Goal: Transaction & Acquisition: Book appointment/travel/reservation

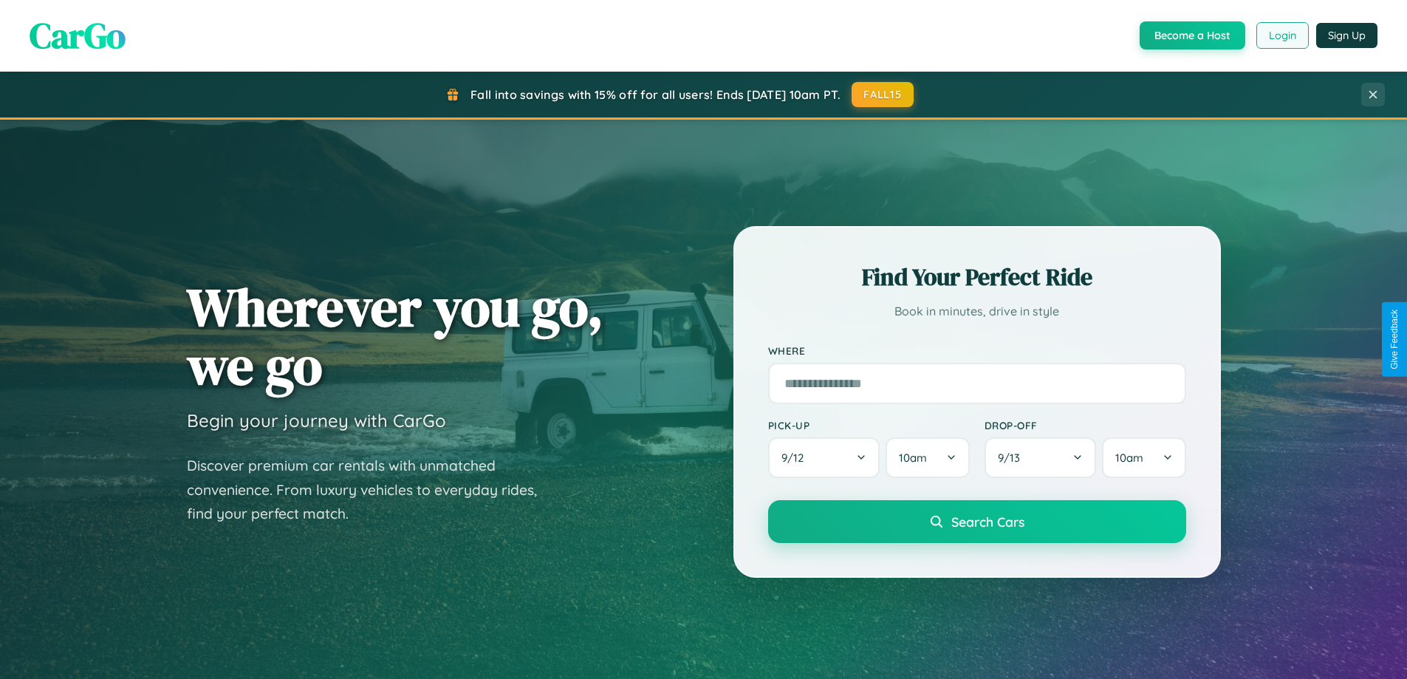
click at [1282, 35] on button "Login" at bounding box center [1283, 35] width 52 height 27
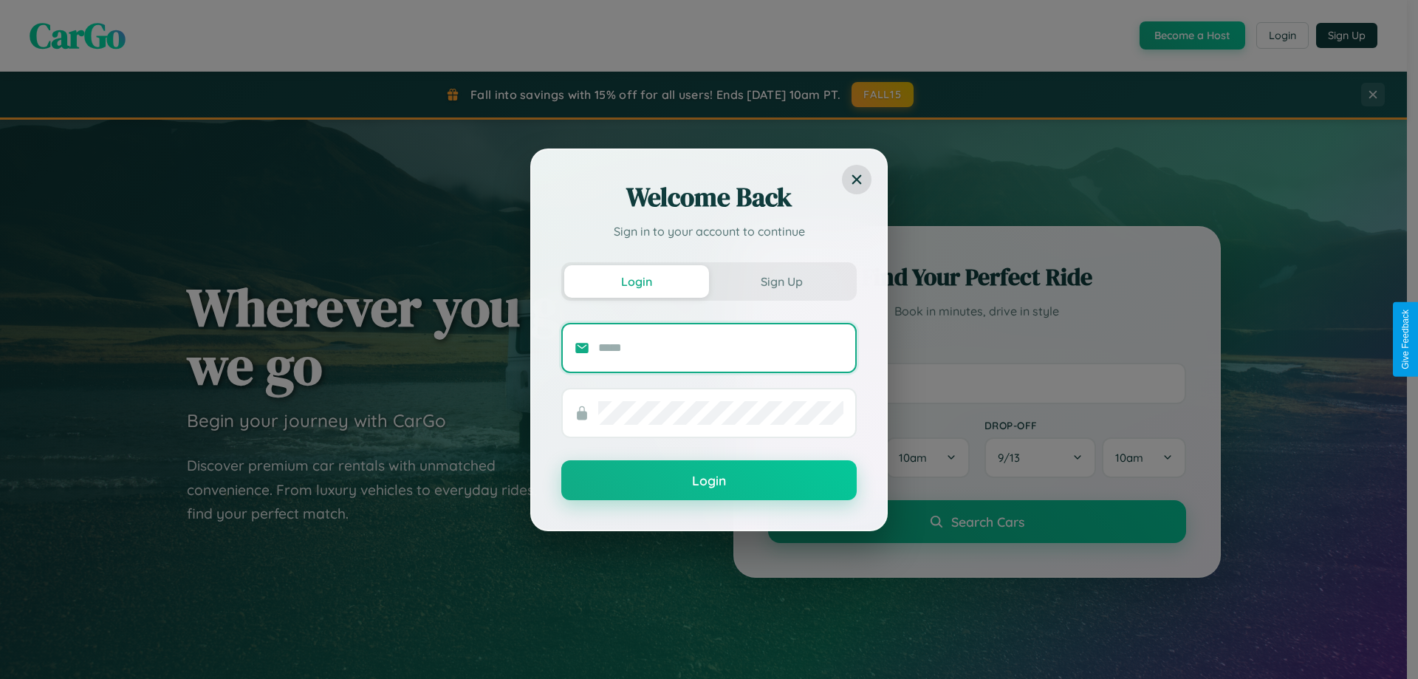
click at [721, 347] on input "text" at bounding box center [720, 348] width 245 height 24
type input "**********"
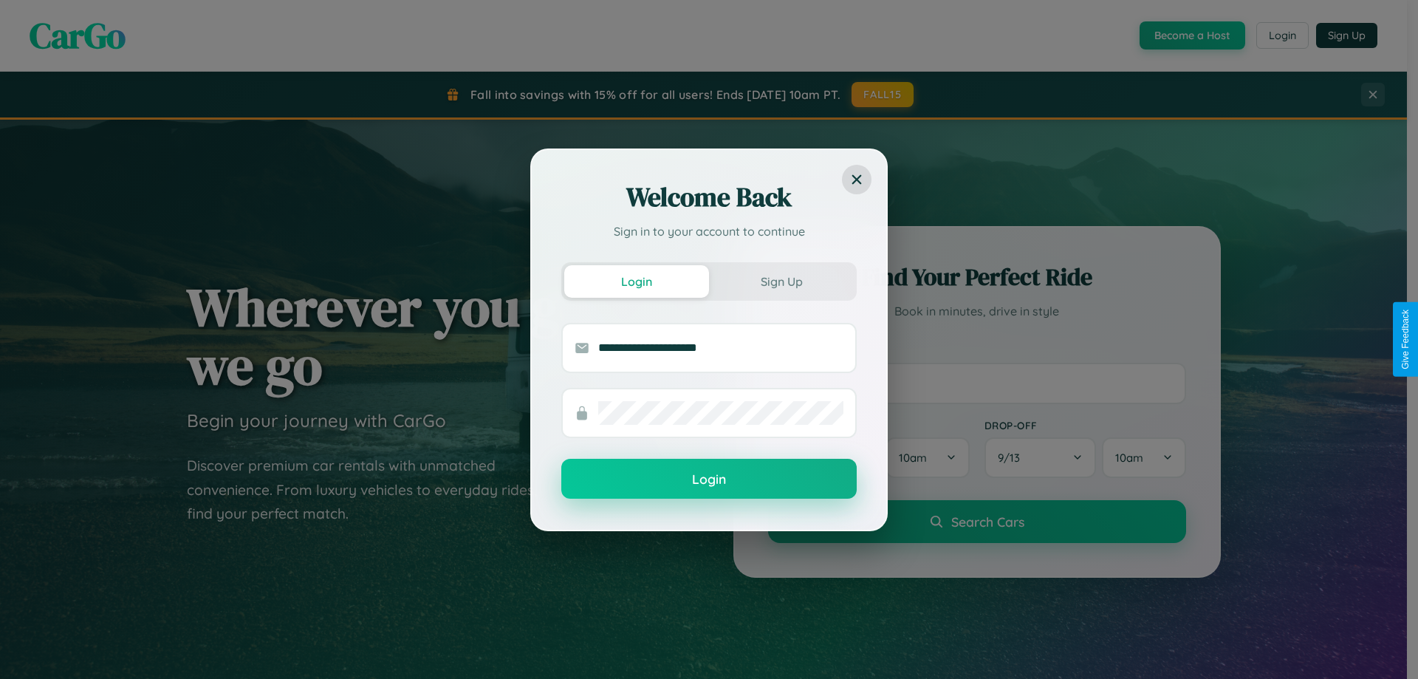
click at [709, 479] on button "Login" at bounding box center [708, 479] width 295 height 40
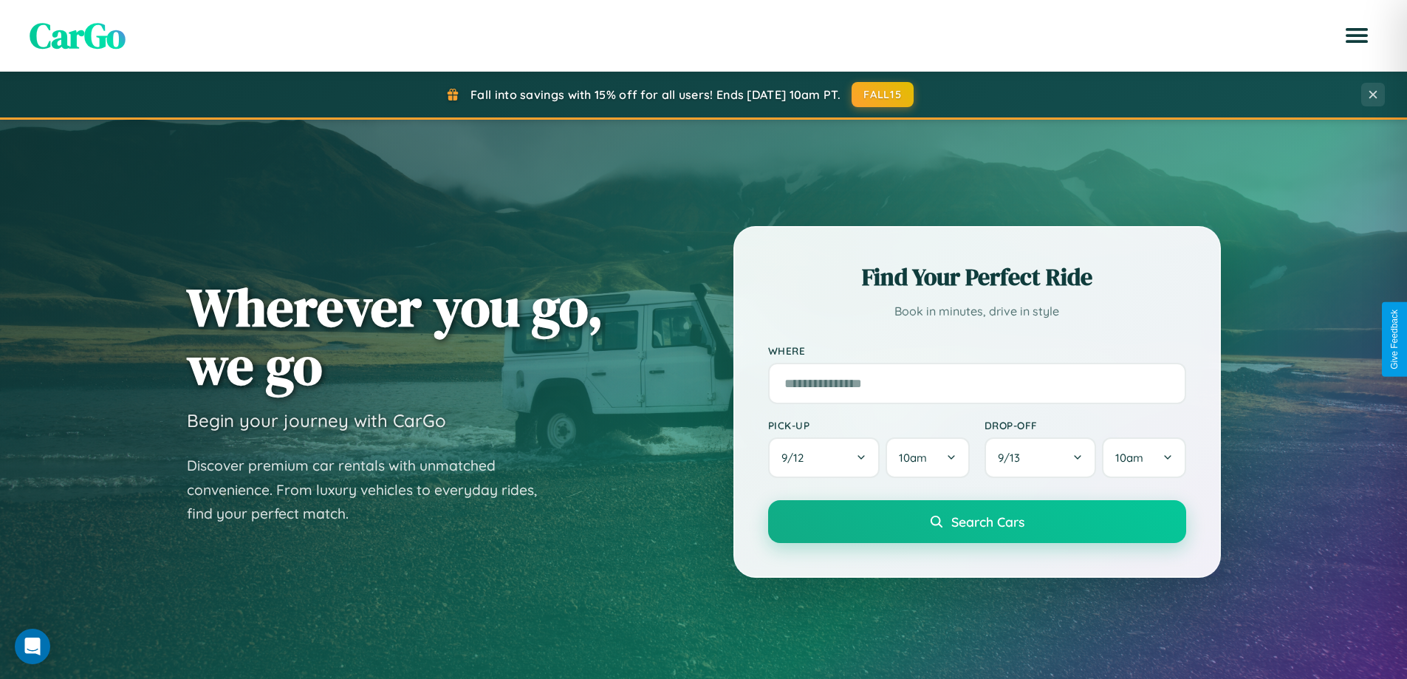
scroll to position [637, 0]
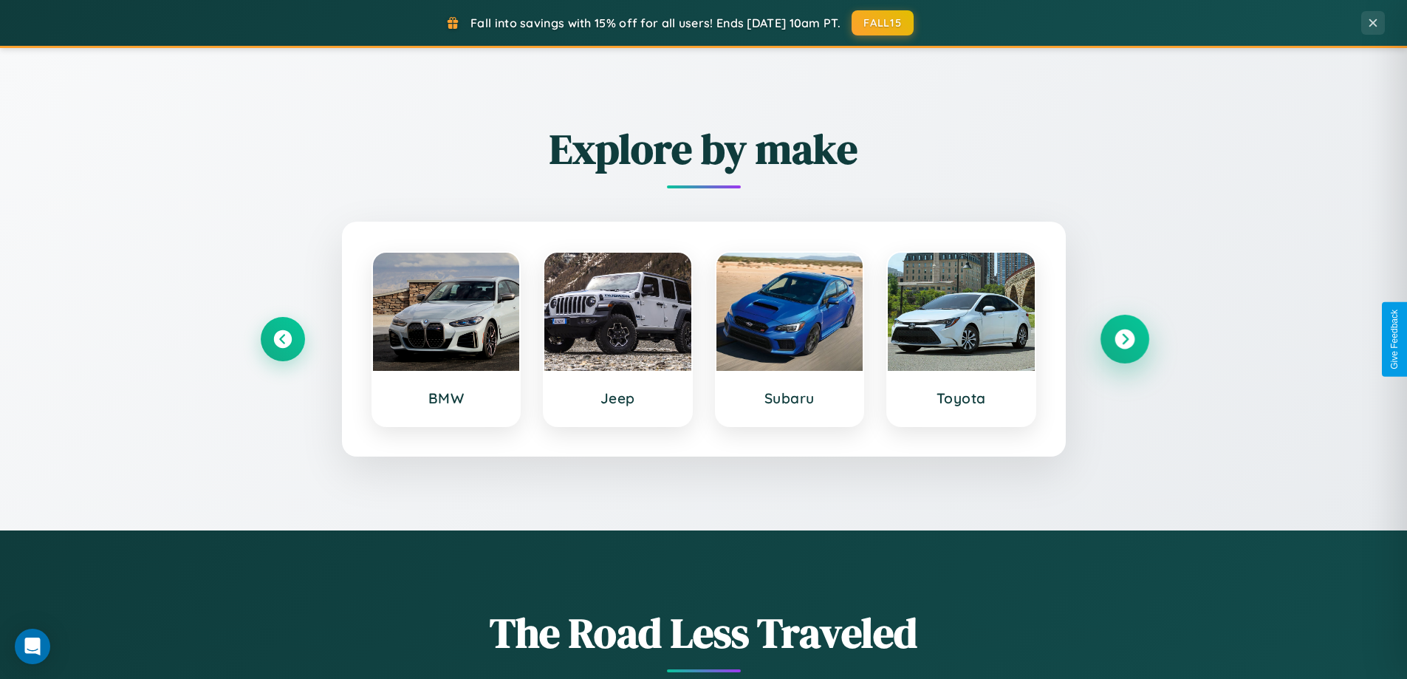
click at [1124, 339] on icon at bounding box center [1125, 339] width 20 height 20
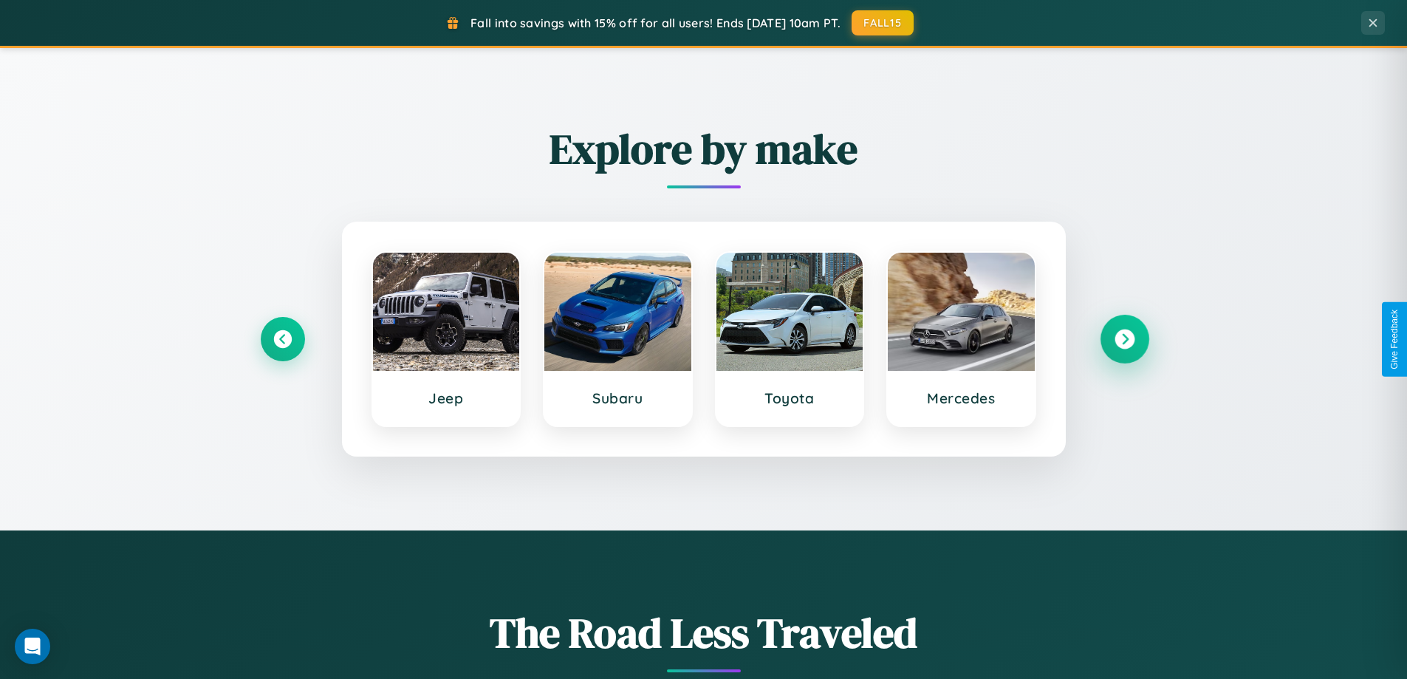
click at [1124, 339] on icon at bounding box center [1125, 339] width 20 height 20
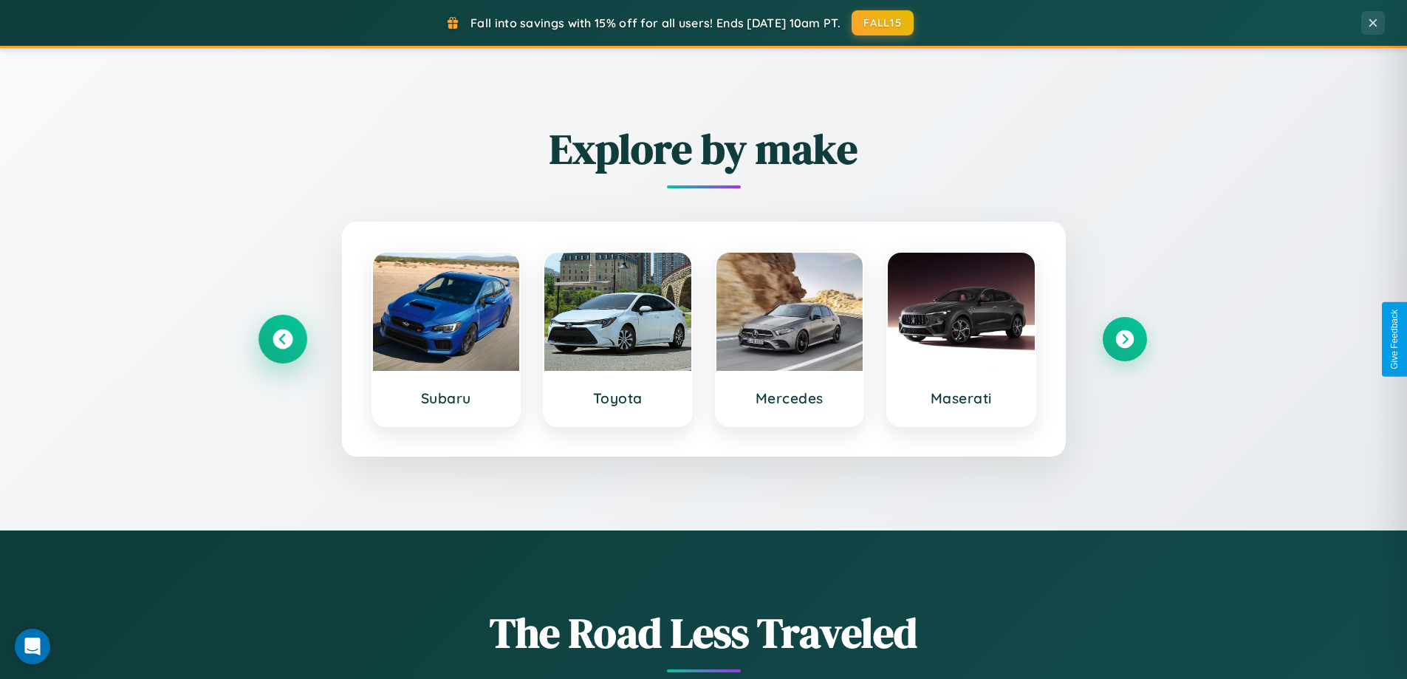
click at [282, 339] on icon at bounding box center [283, 339] width 20 height 20
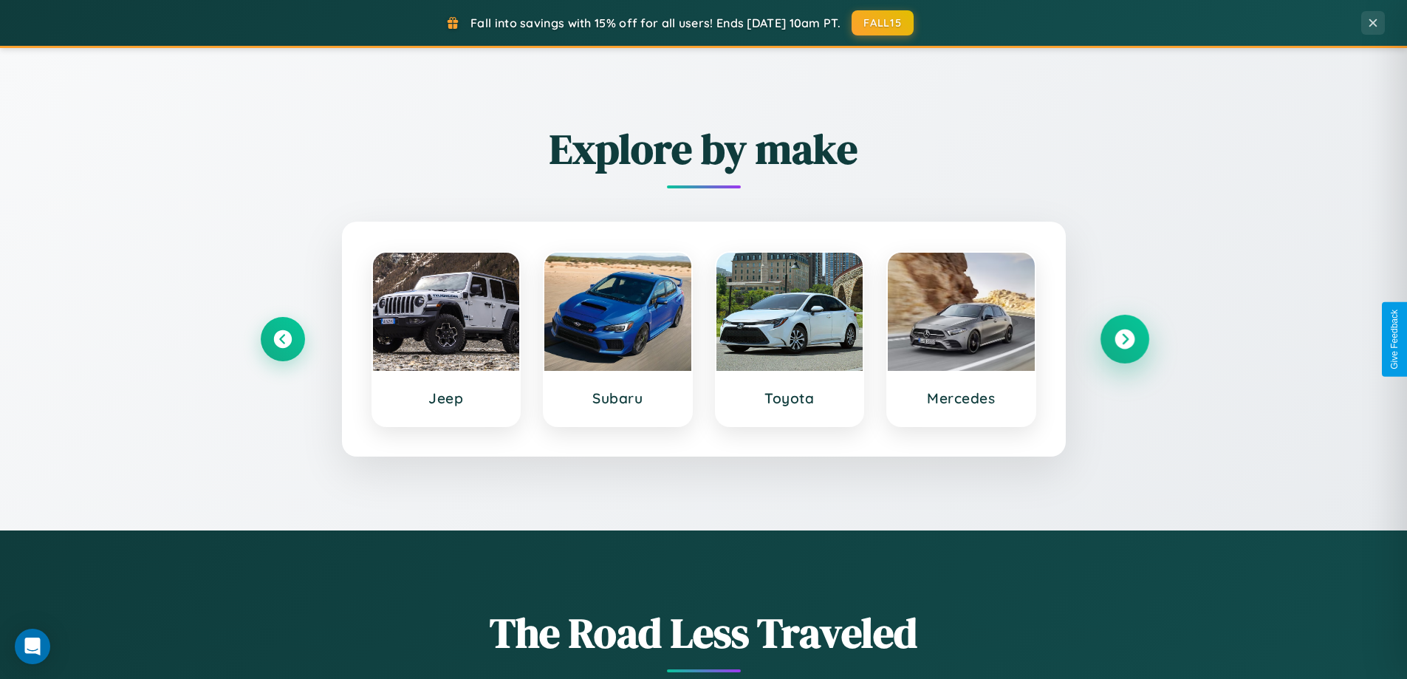
click at [1124, 339] on icon at bounding box center [1125, 339] width 20 height 20
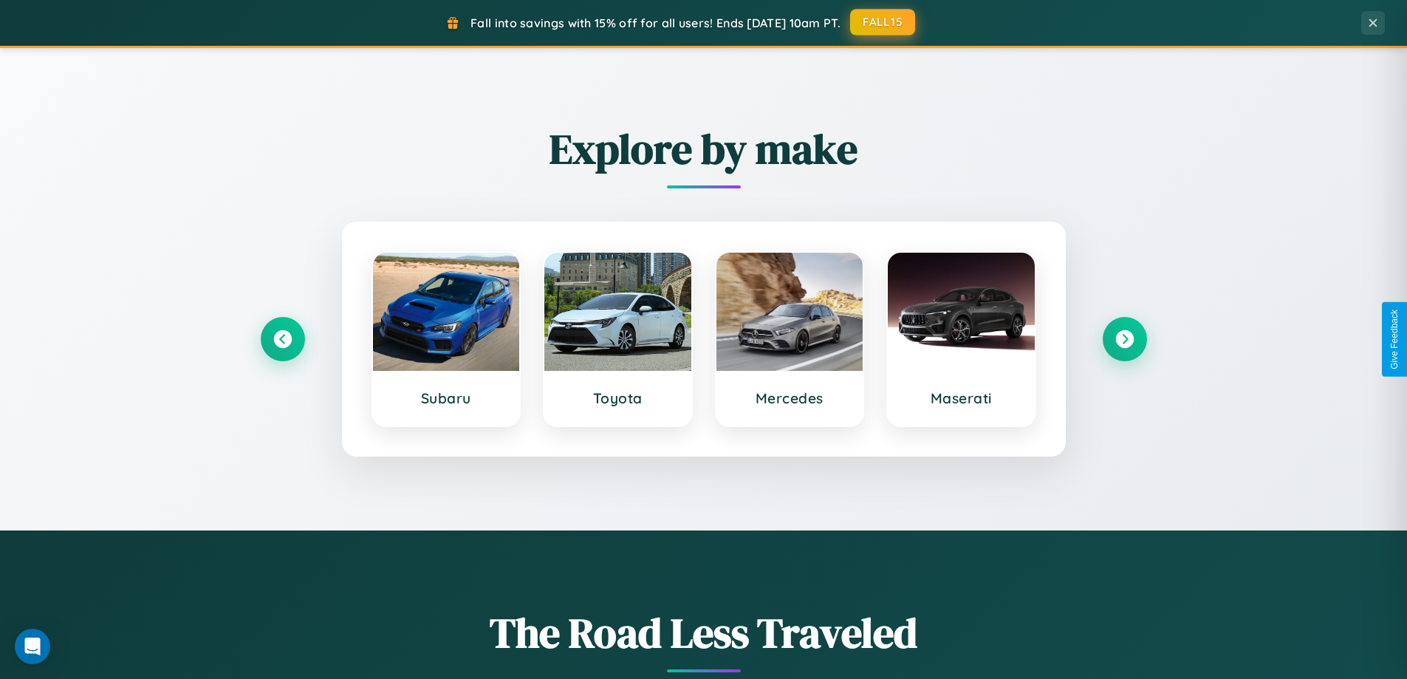
click at [883, 22] on button "FALL15" at bounding box center [882, 22] width 65 height 27
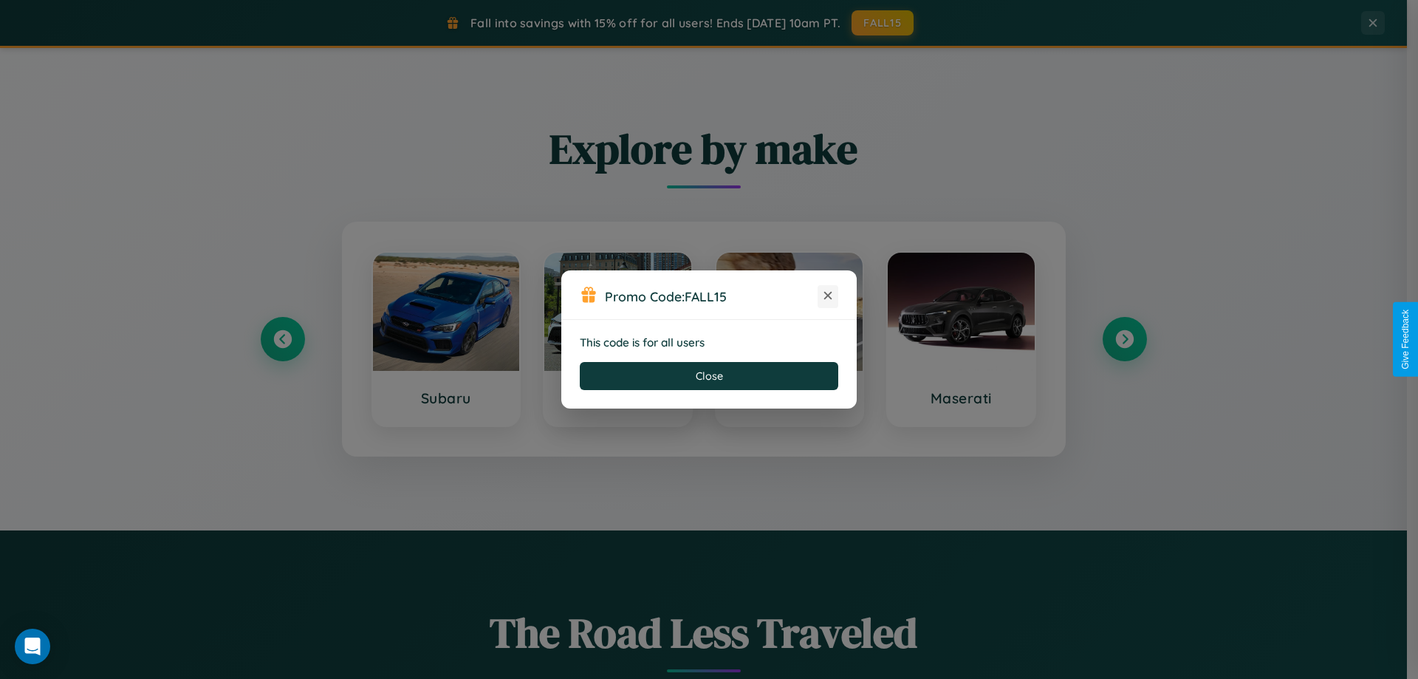
click at [828, 296] on icon at bounding box center [828, 295] width 15 height 15
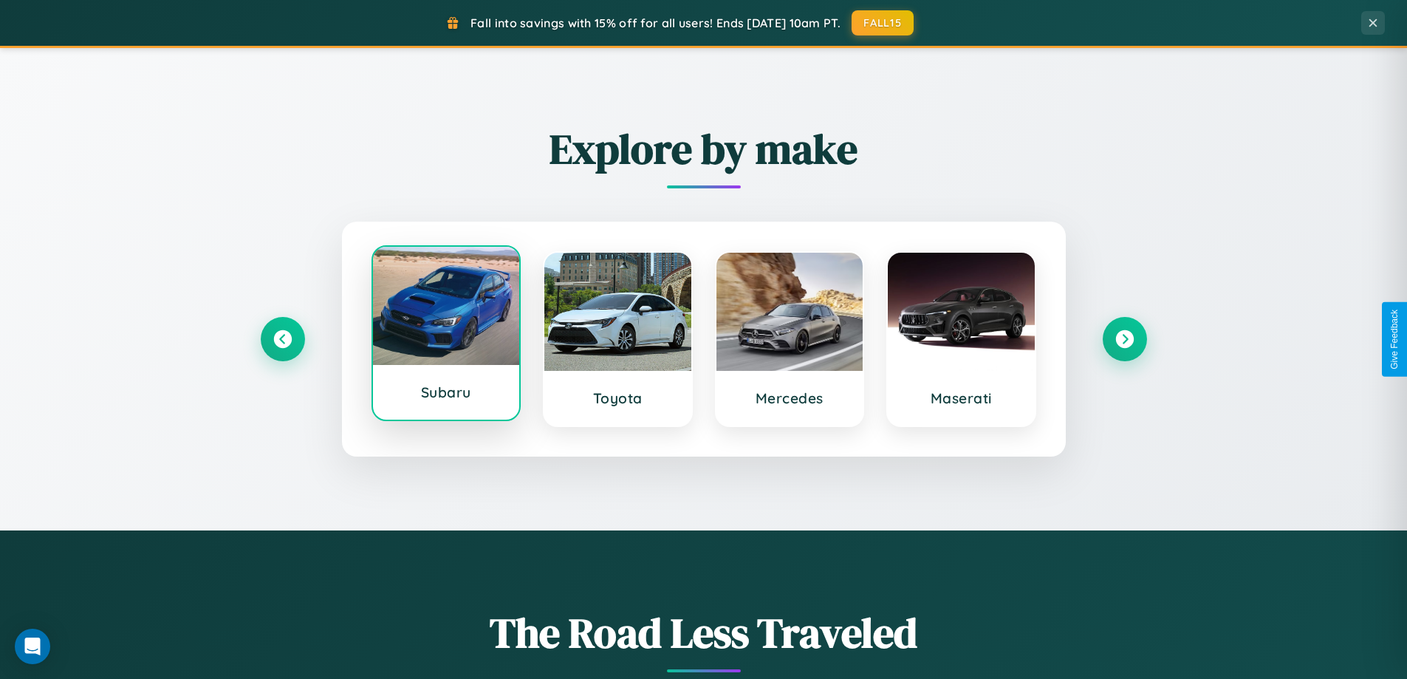
click at [445, 336] on div at bounding box center [446, 306] width 147 height 118
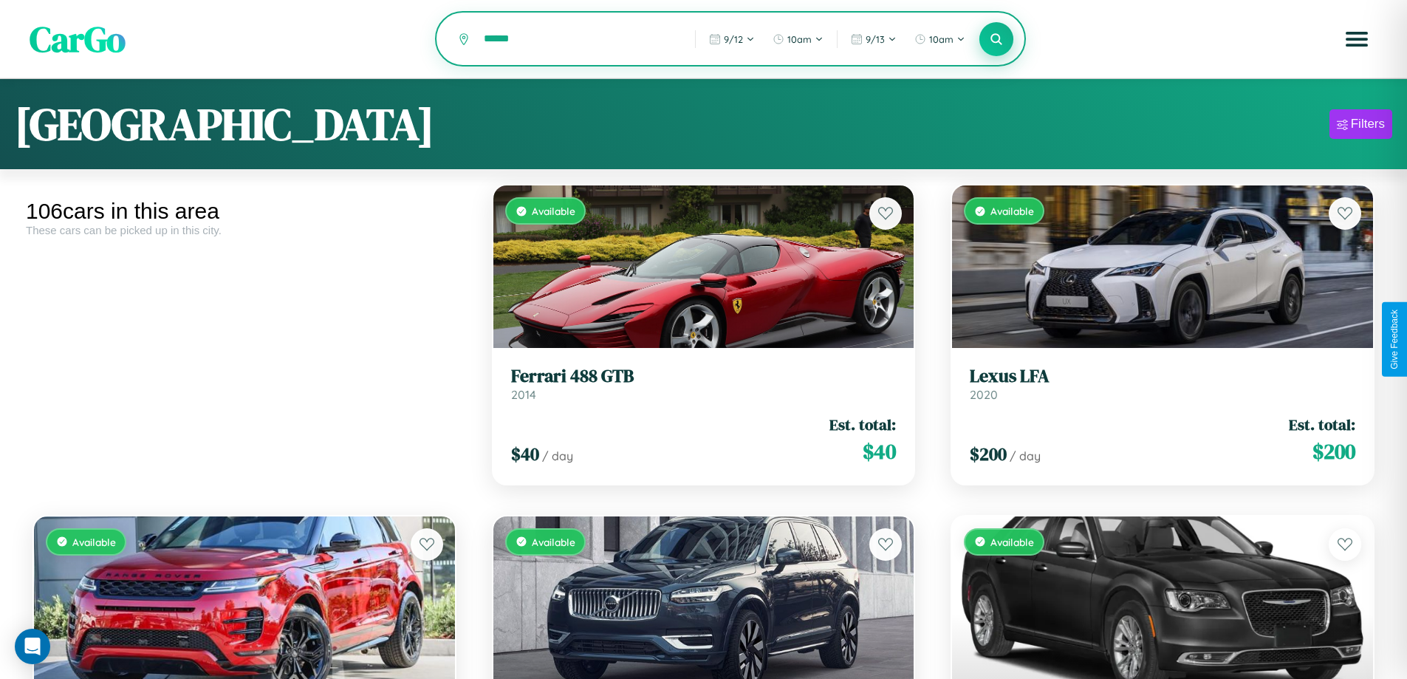
type input "******"
click at [997, 40] on icon at bounding box center [997, 39] width 14 height 14
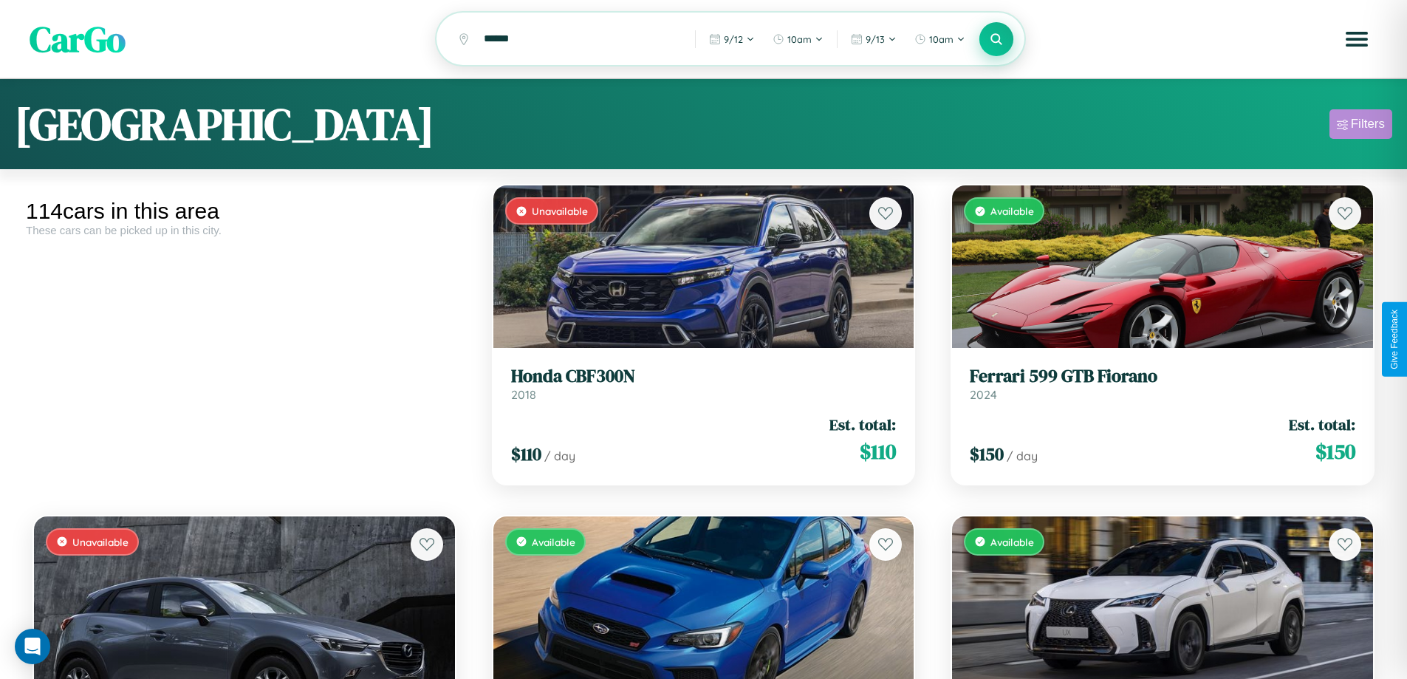
click at [1361, 126] on div "Filters" at bounding box center [1368, 124] width 34 height 15
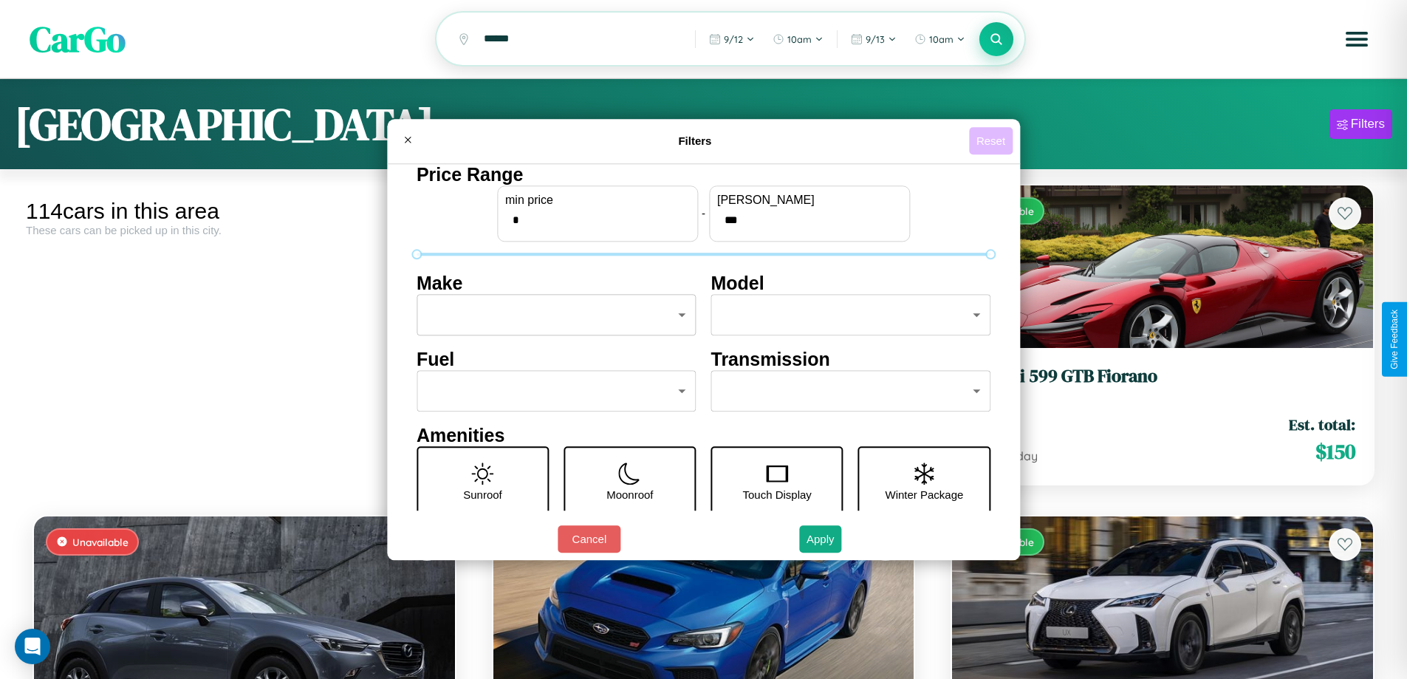
click at [993, 140] on button "Reset" at bounding box center [991, 140] width 44 height 27
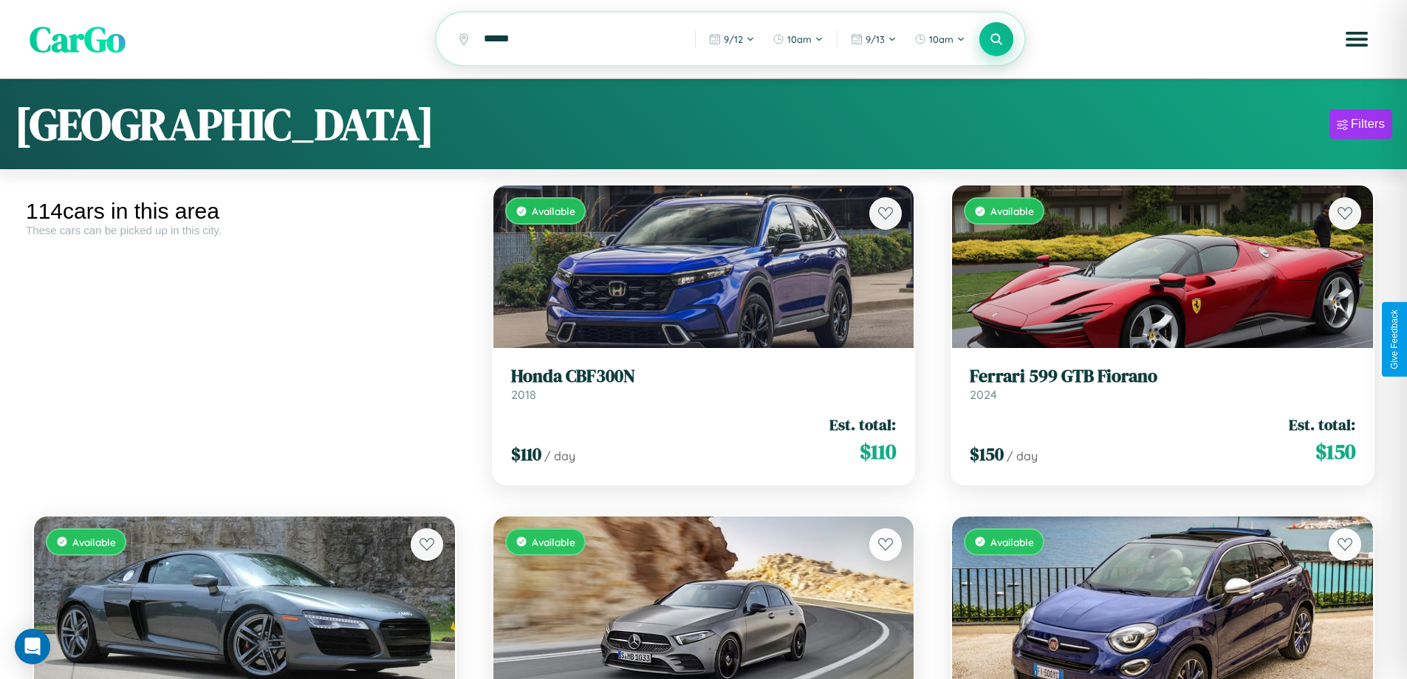
scroll to position [2910, 0]
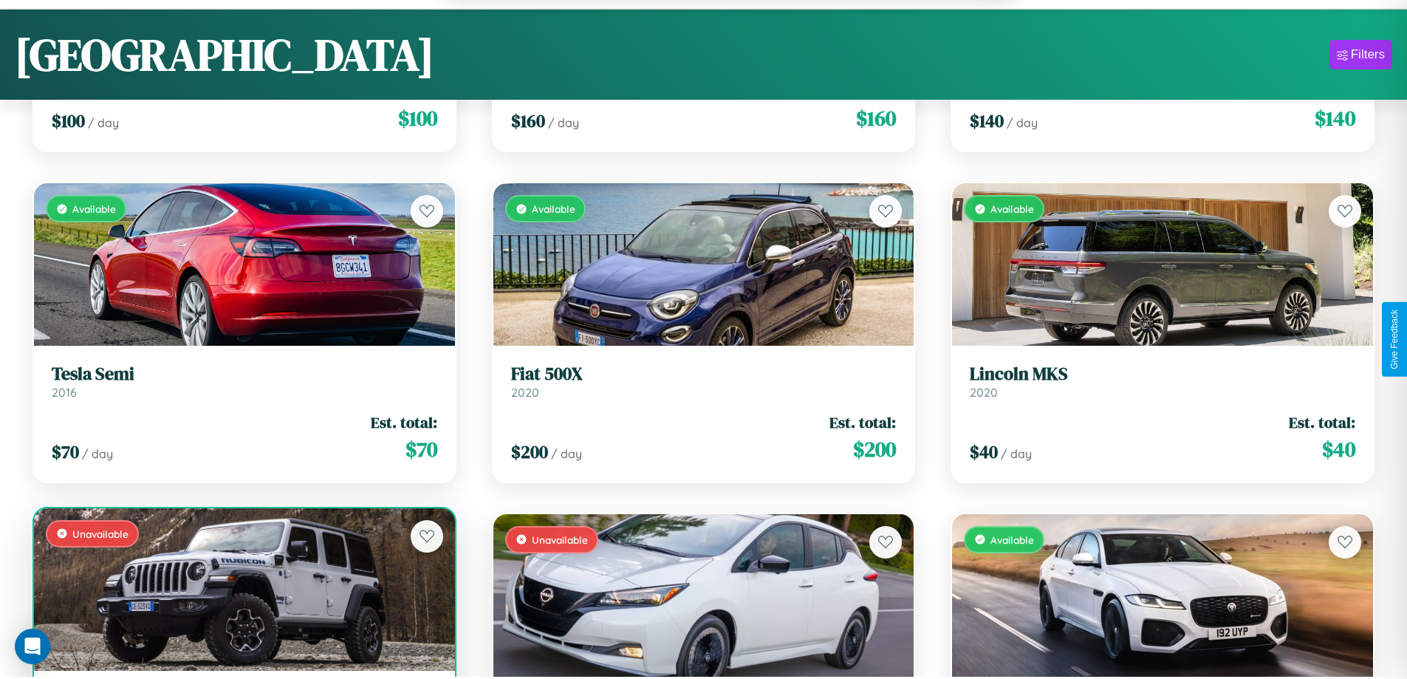
click at [242, 597] on div "Unavailable" at bounding box center [244, 589] width 421 height 163
click at [242, 591] on div "Unavailable" at bounding box center [244, 589] width 421 height 163
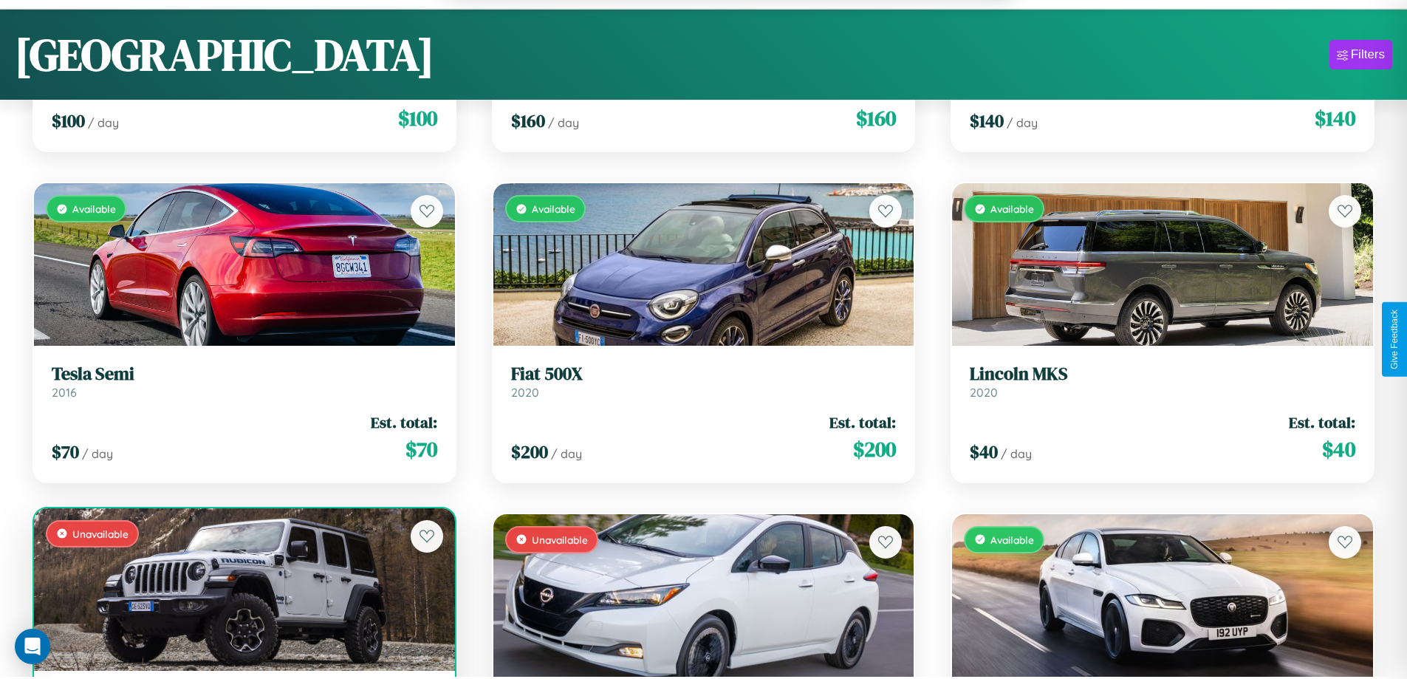
click at [242, 591] on div "Unavailable" at bounding box center [244, 589] width 421 height 163
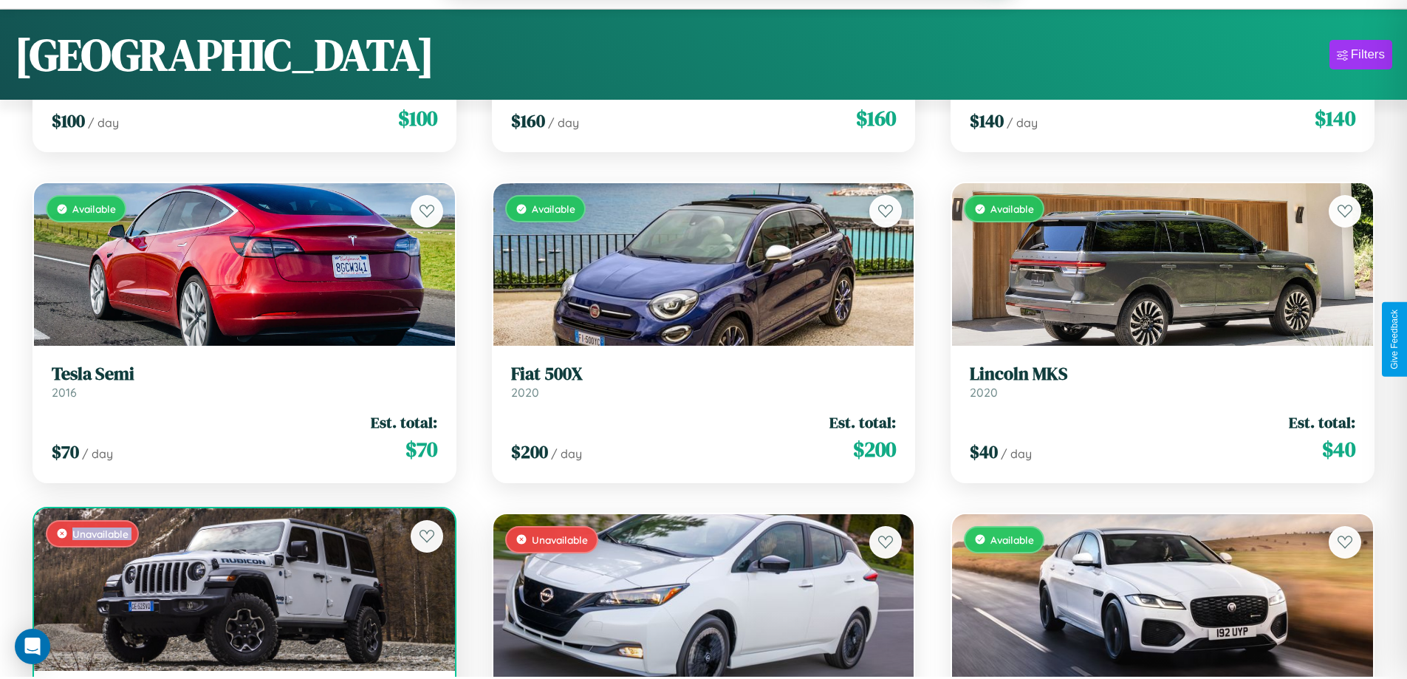
click at [242, 591] on div "Unavailable" at bounding box center [244, 589] width 421 height 163
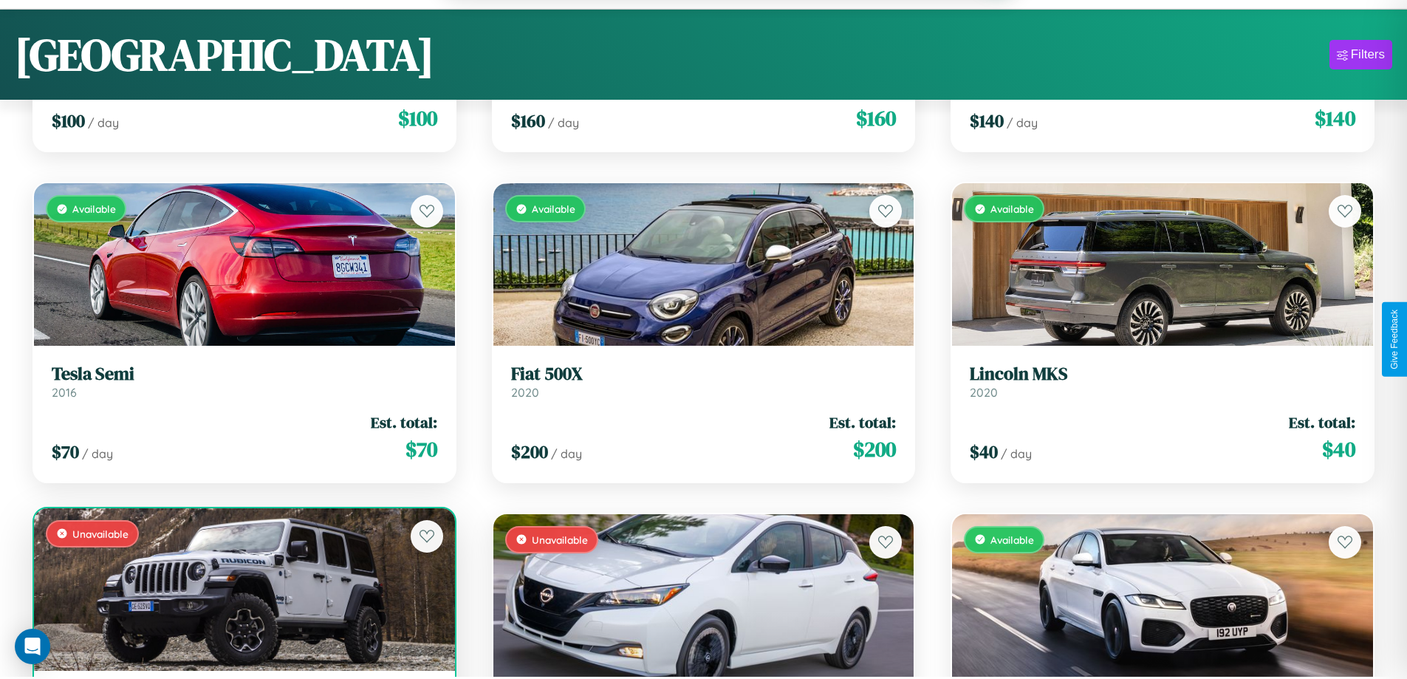
click at [242, 591] on div "Unavailable" at bounding box center [244, 589] width 421 height 163
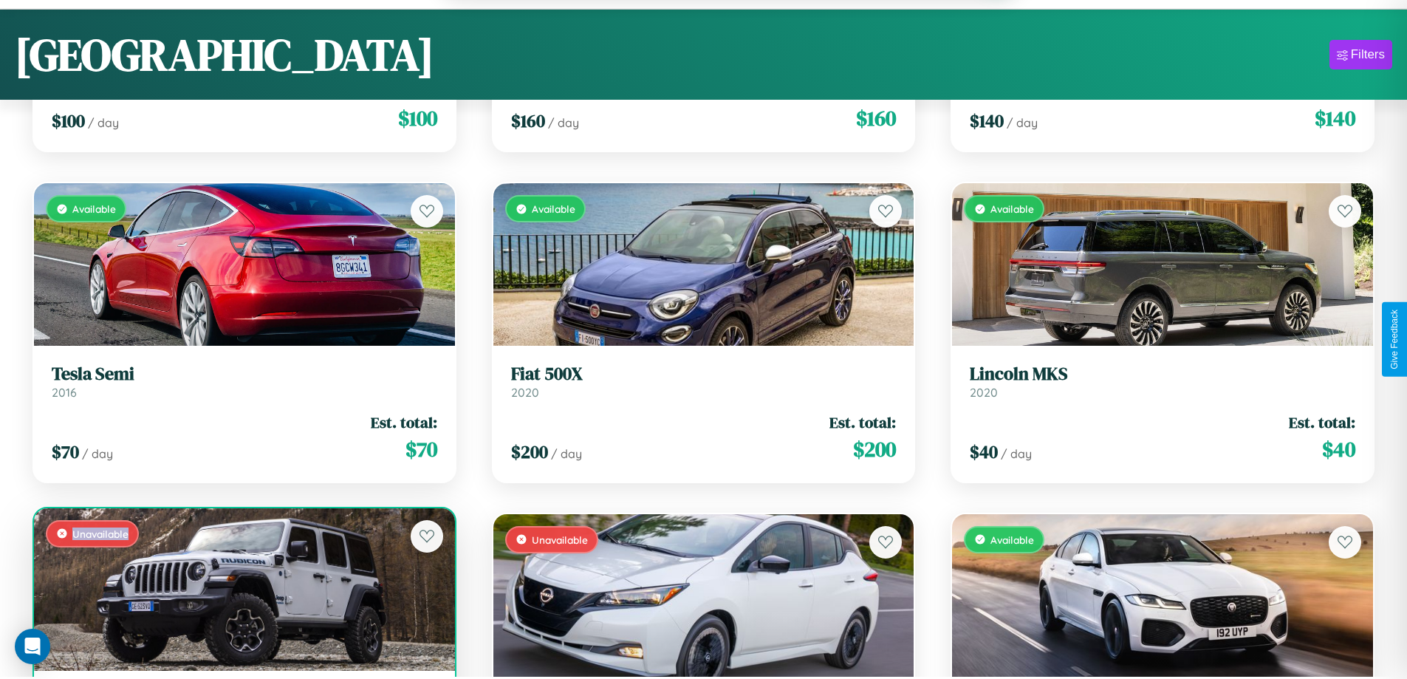
click at [242, 591] on div "Unavailable" at bounding box center [244, 589] width 421 height 163
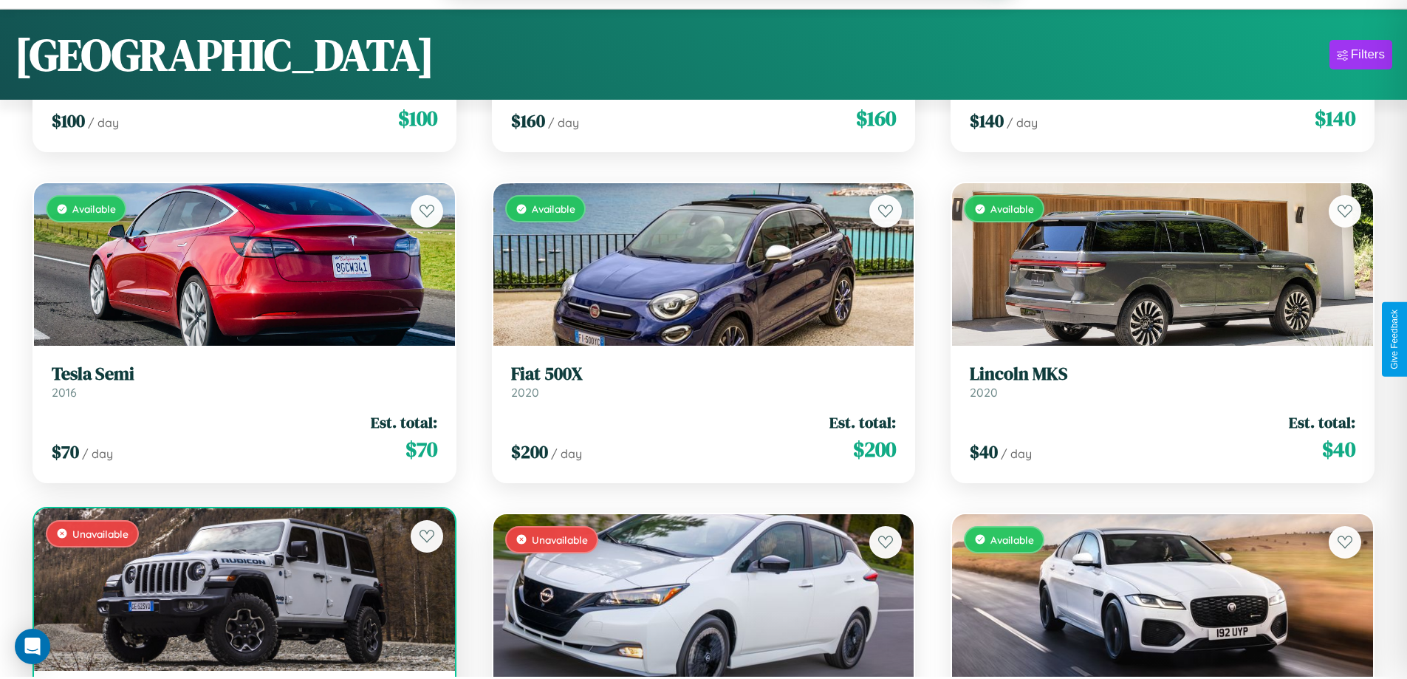
scroll to position [2958, 0]
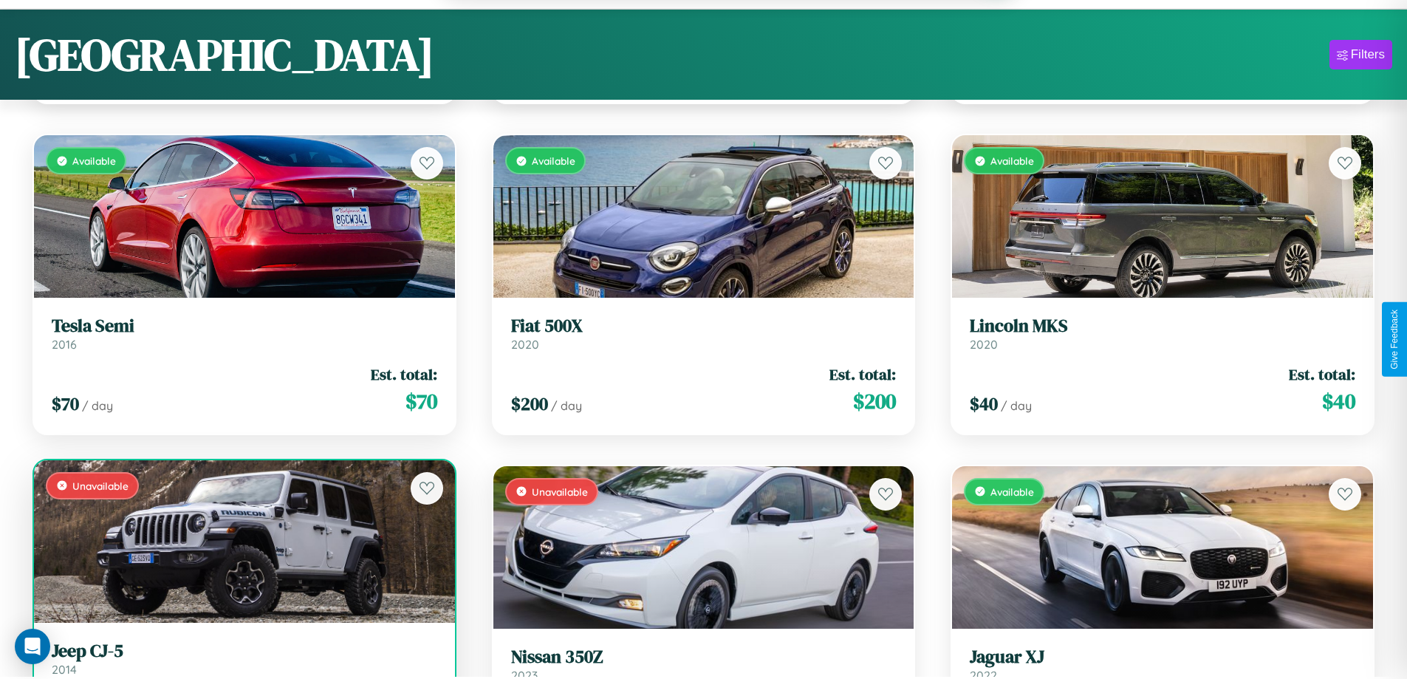
click at [242, 660] on h3 "Jeep CJ-5" at bounding box center [245, 650] width 386 height 21
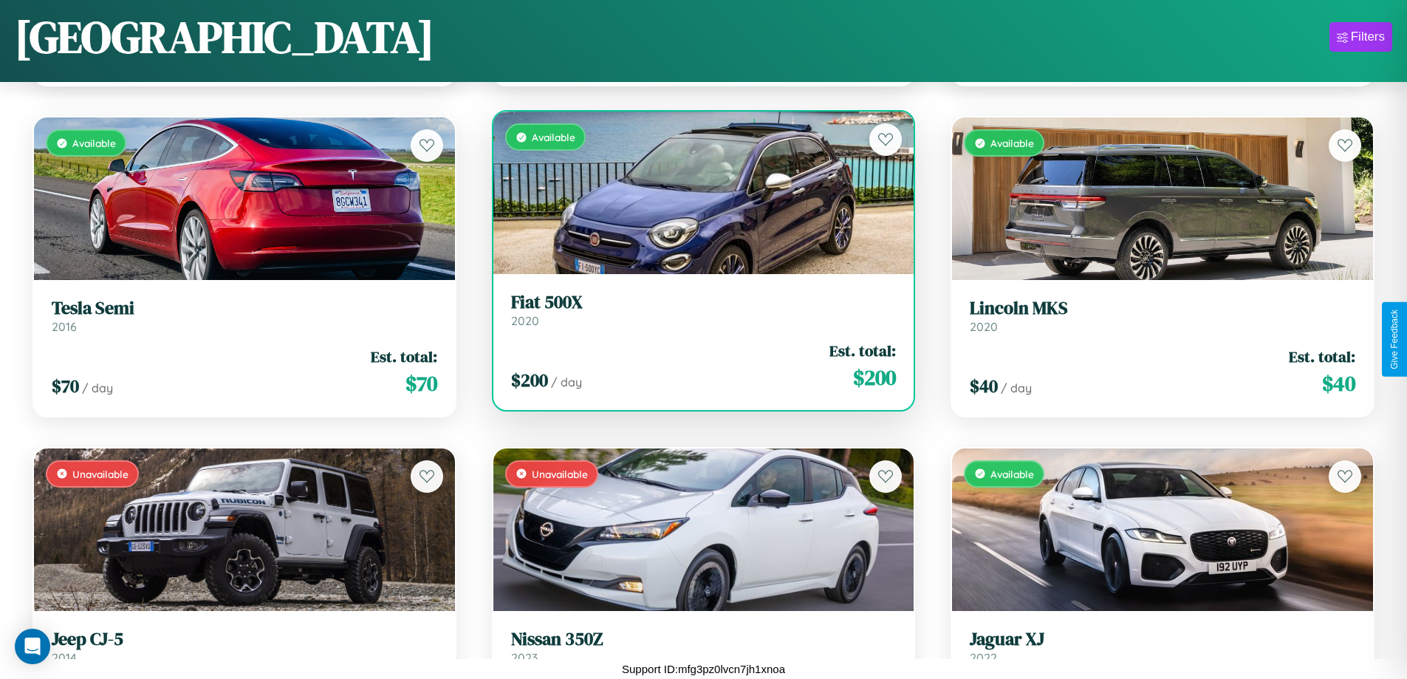
scroll to position [7816, 0]
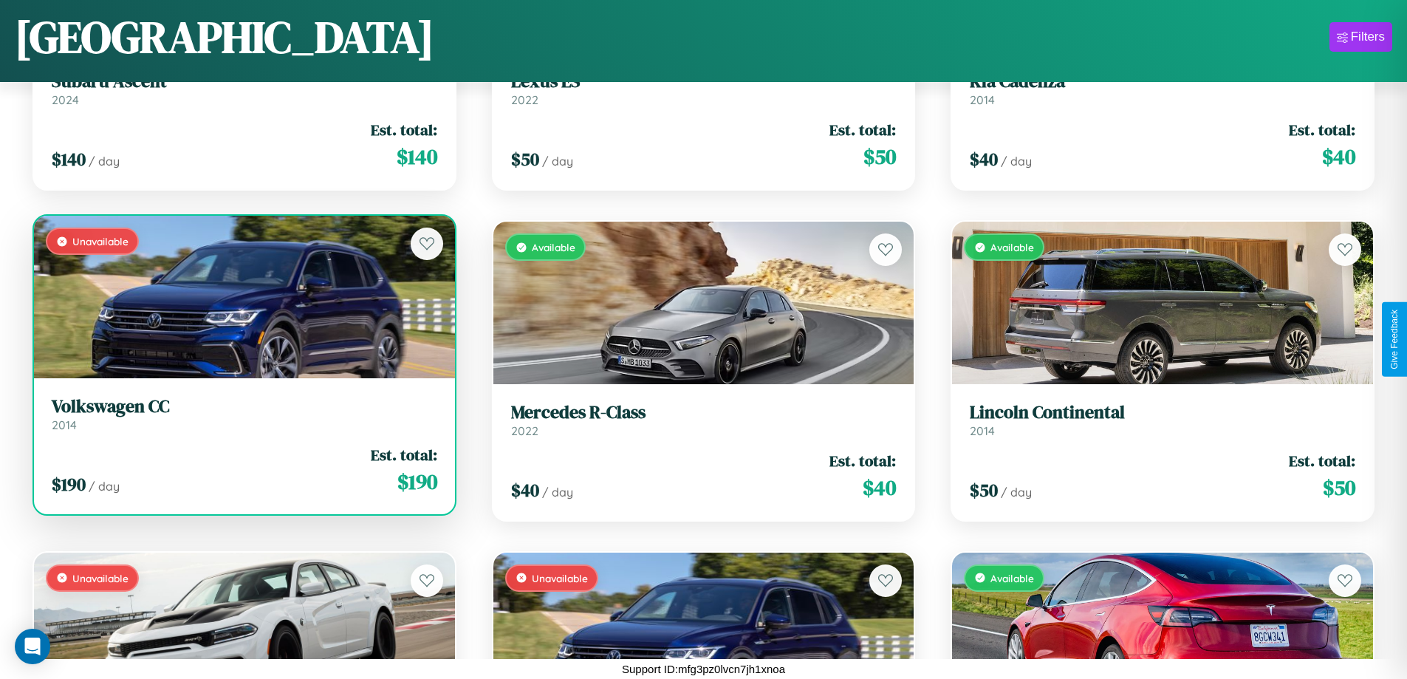
click at [242, 420] on link "Volkswagen CC 2014" at bounding box center [245, 414] width 386 height 36
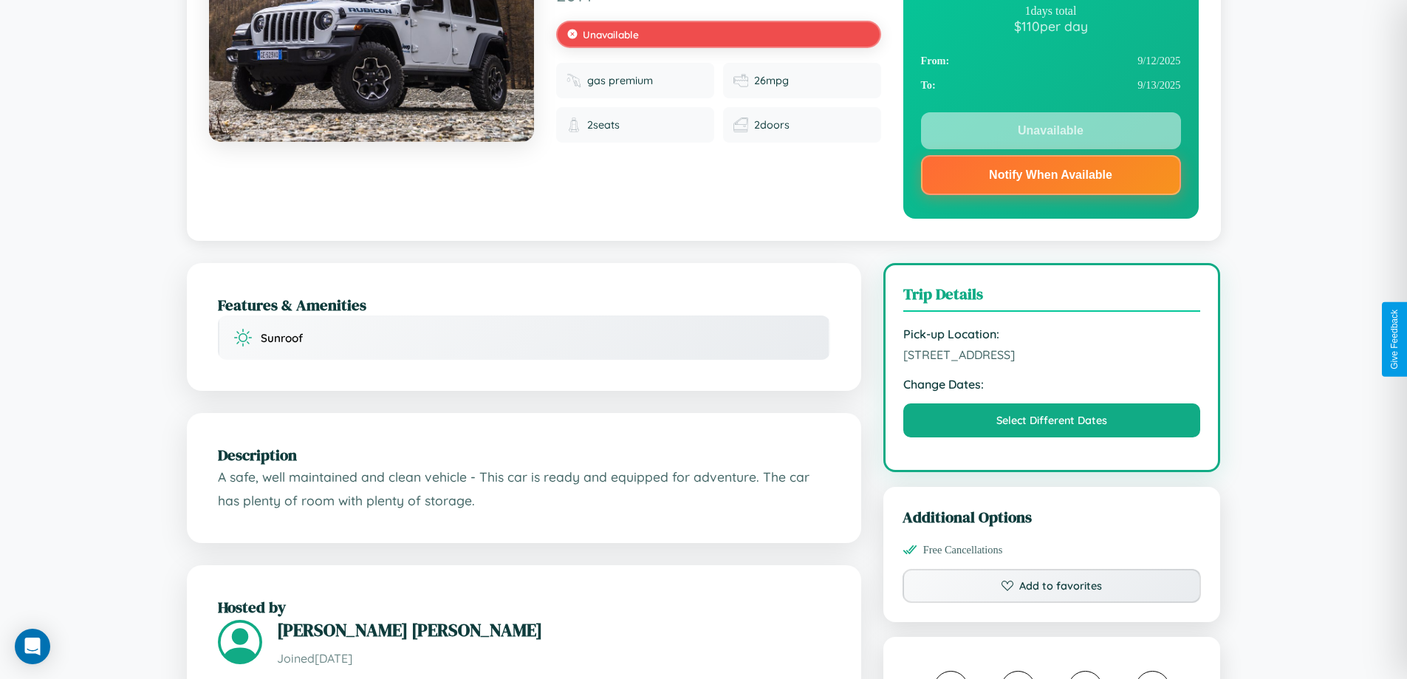
scroll to position [198, 0]
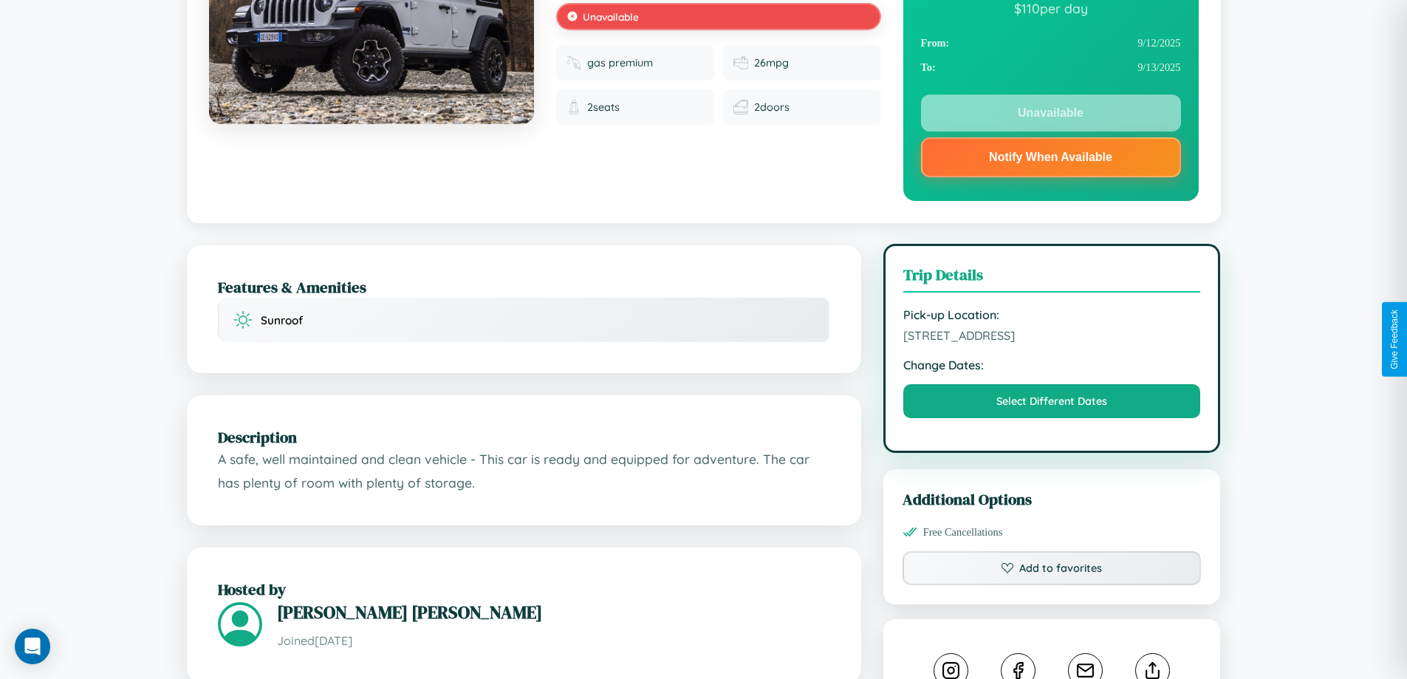
click at [1052, 338] on span "[STREET_ADDRESS]" at bounding box center [1052, 335] width 298 height 15
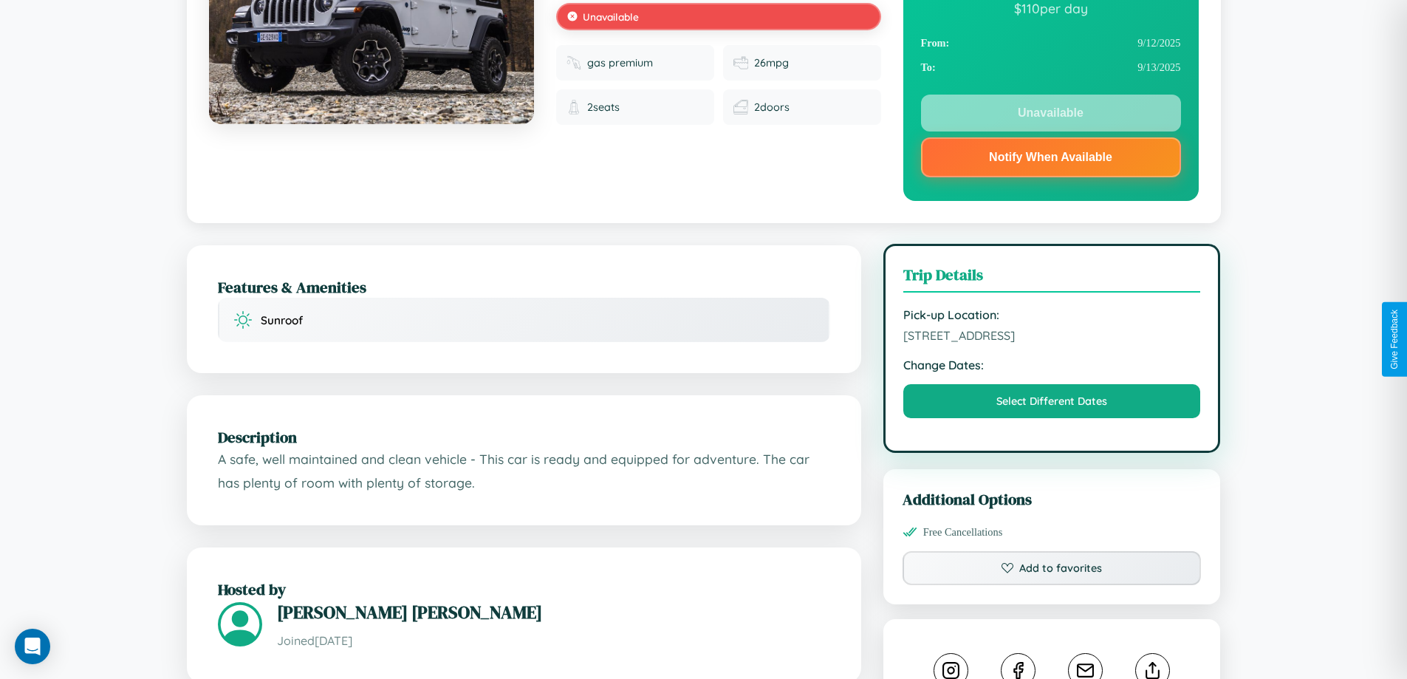
click at [1052, 338] on span "[STREET_ADDRESS]" at bounding box center [1052, 335] width 298 height 15
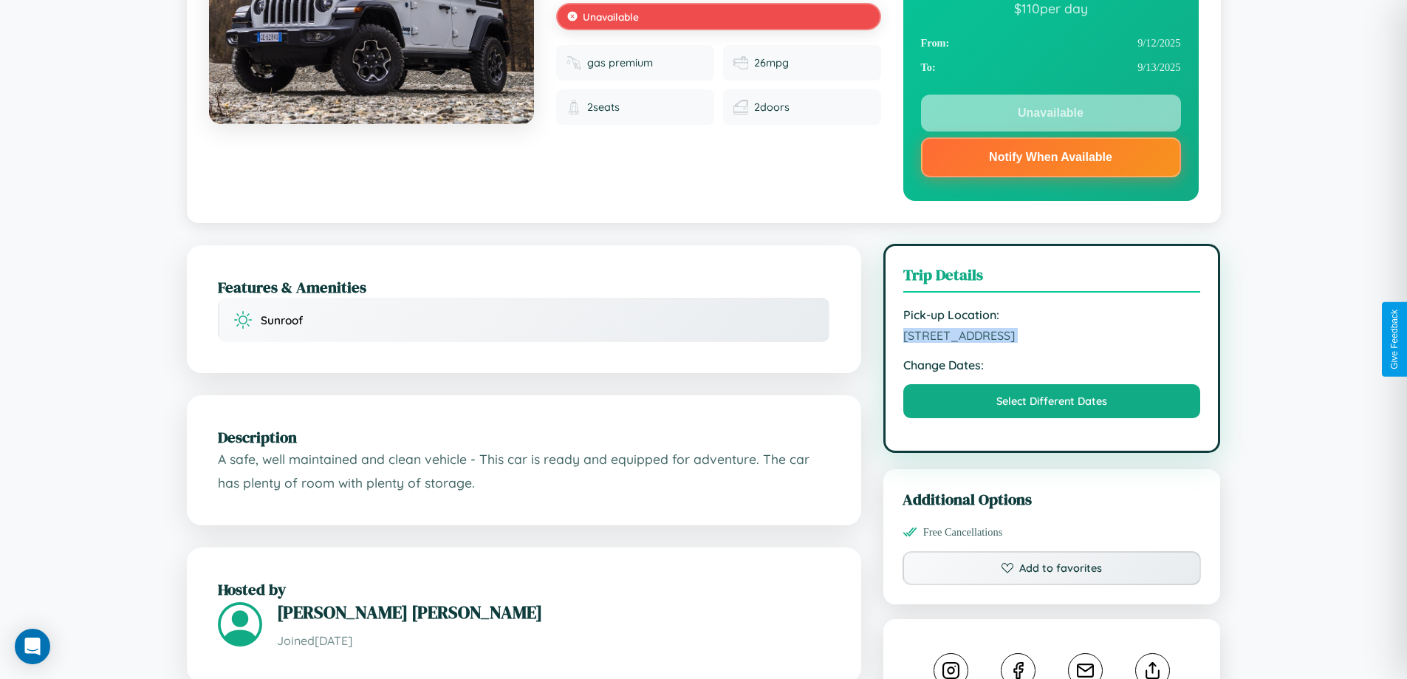
click at [1052, 338] on span "[STREET_ADDRESS]" at bounding box center [1052, 335] width 298 height 15
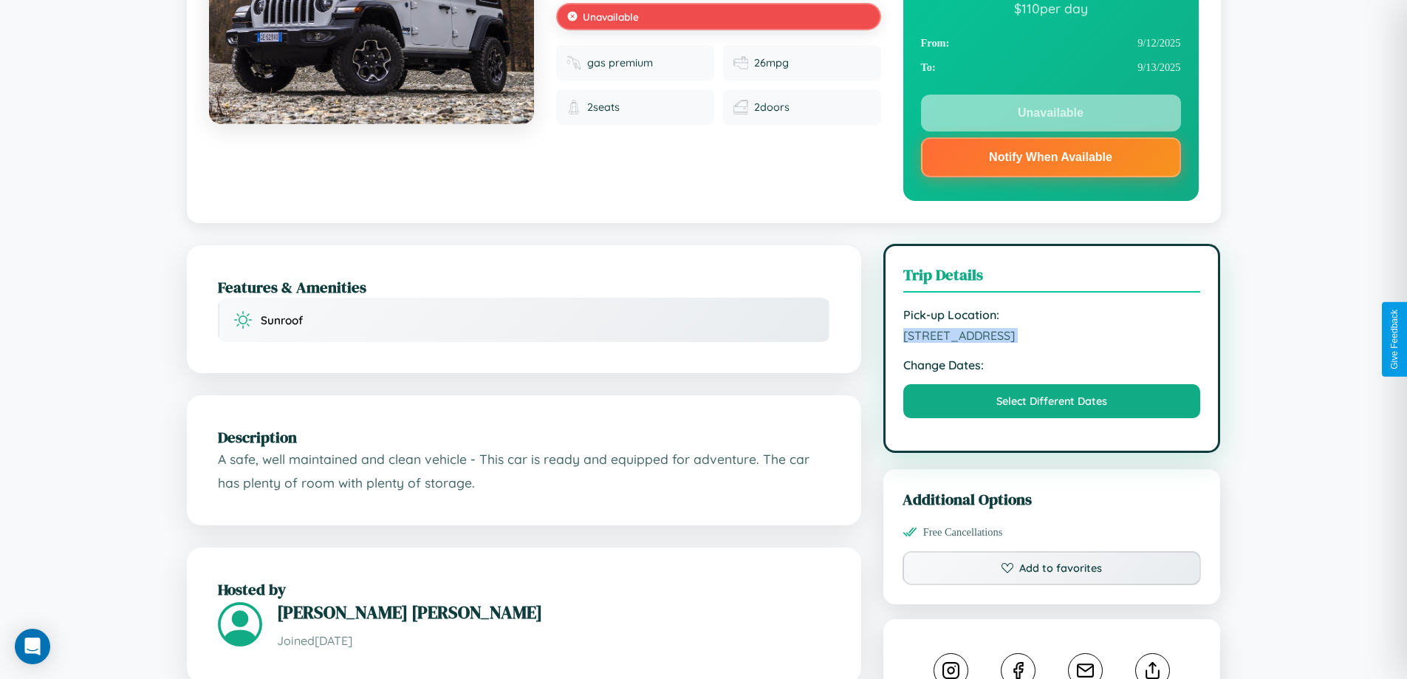
click at [1052, 338] on span "[STREET_ADDRESS]" at bounding box center [1052, 335] width 298 height 15
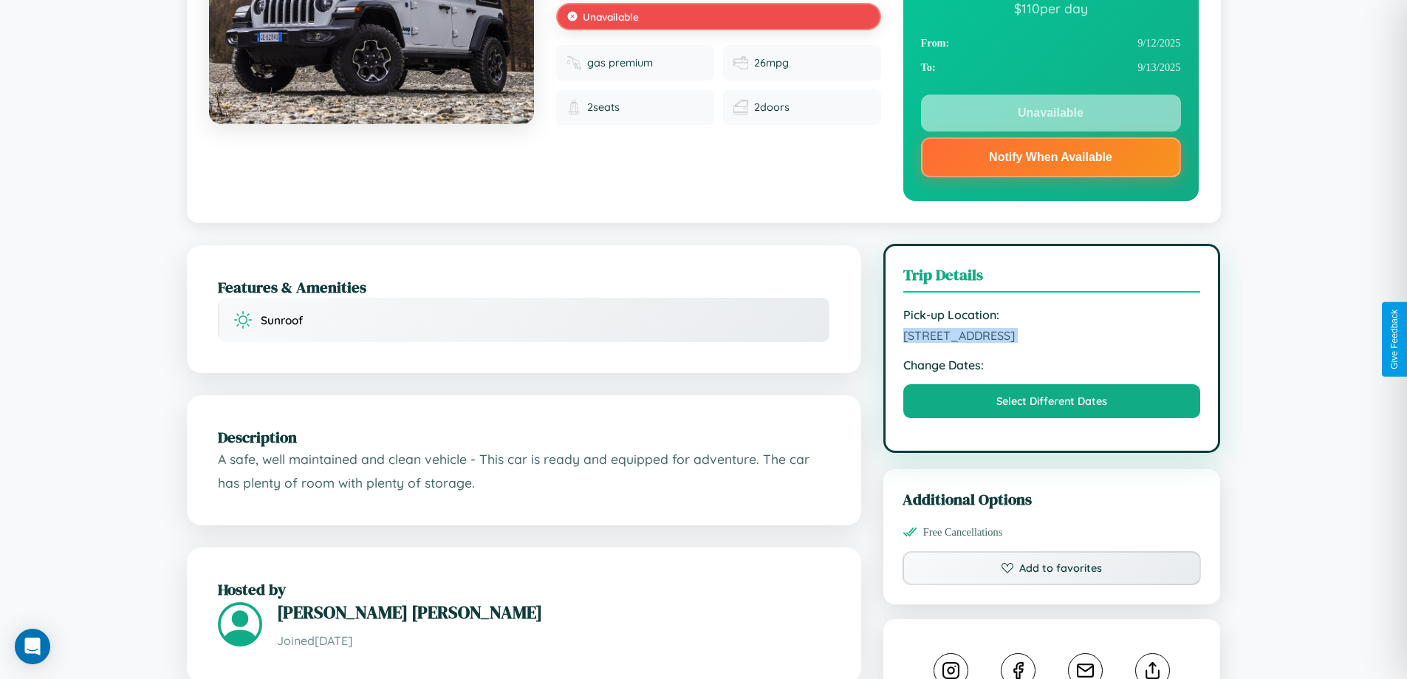
click at [1052, 338] on span "[STREET_ADDRESS]" at bounding box center [1052, 335] width 298 height 15
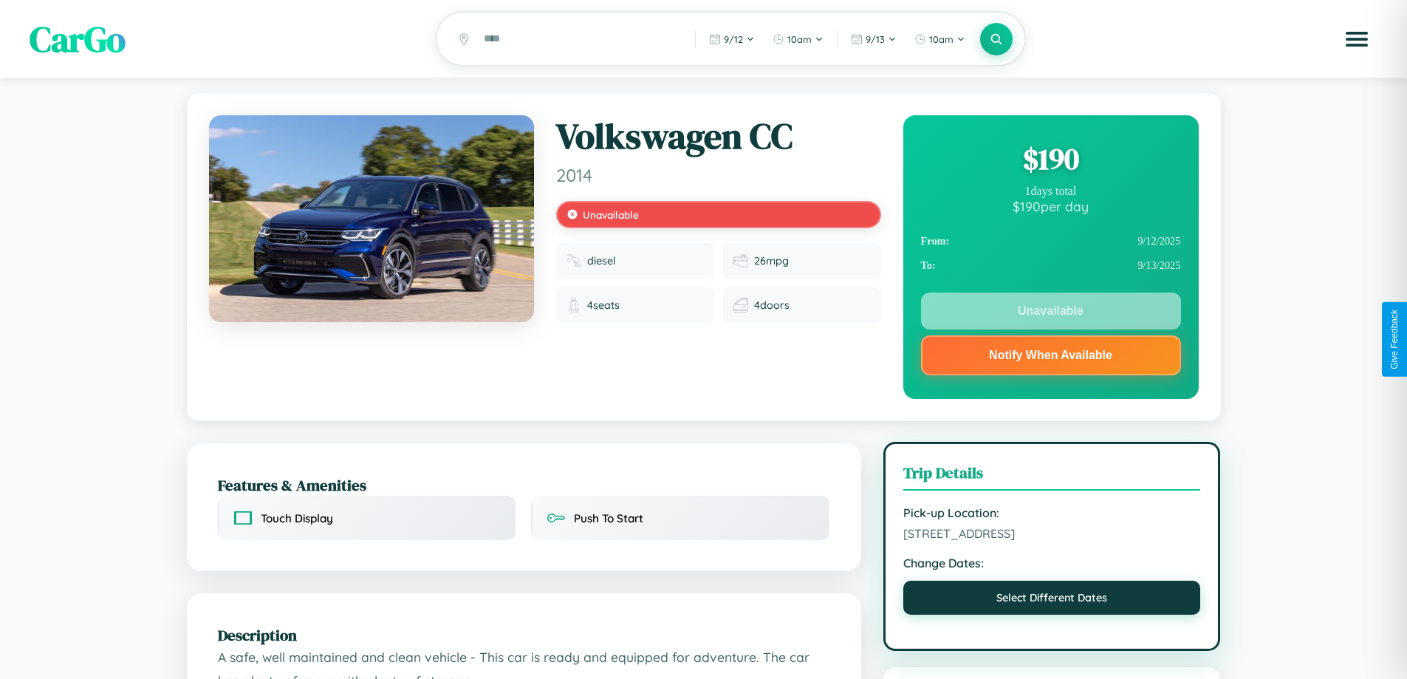
click at [1052, 600] on button "Select Different Dates" at bounding box center [1052, 598] width 298 height 34
select select "*"
select select "****"
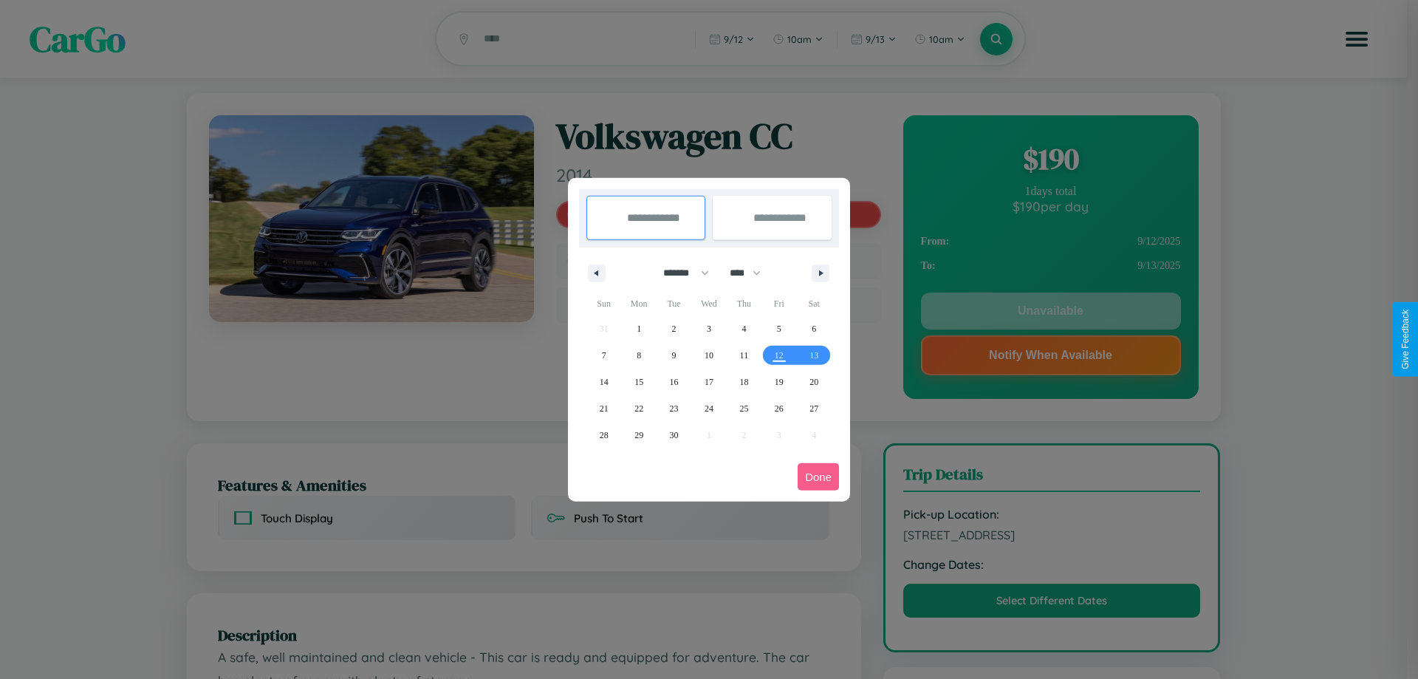
click at [680, 273] on select "******* ******** ***** ***** *** **** **** ****** ********* ******* ******** **…" at bounding box center [683, 273] width 63 height 24
select select "*"
click at [814, 408] on span "25" at bounding box center [814, 408] width 9 height 27
type input "**********"
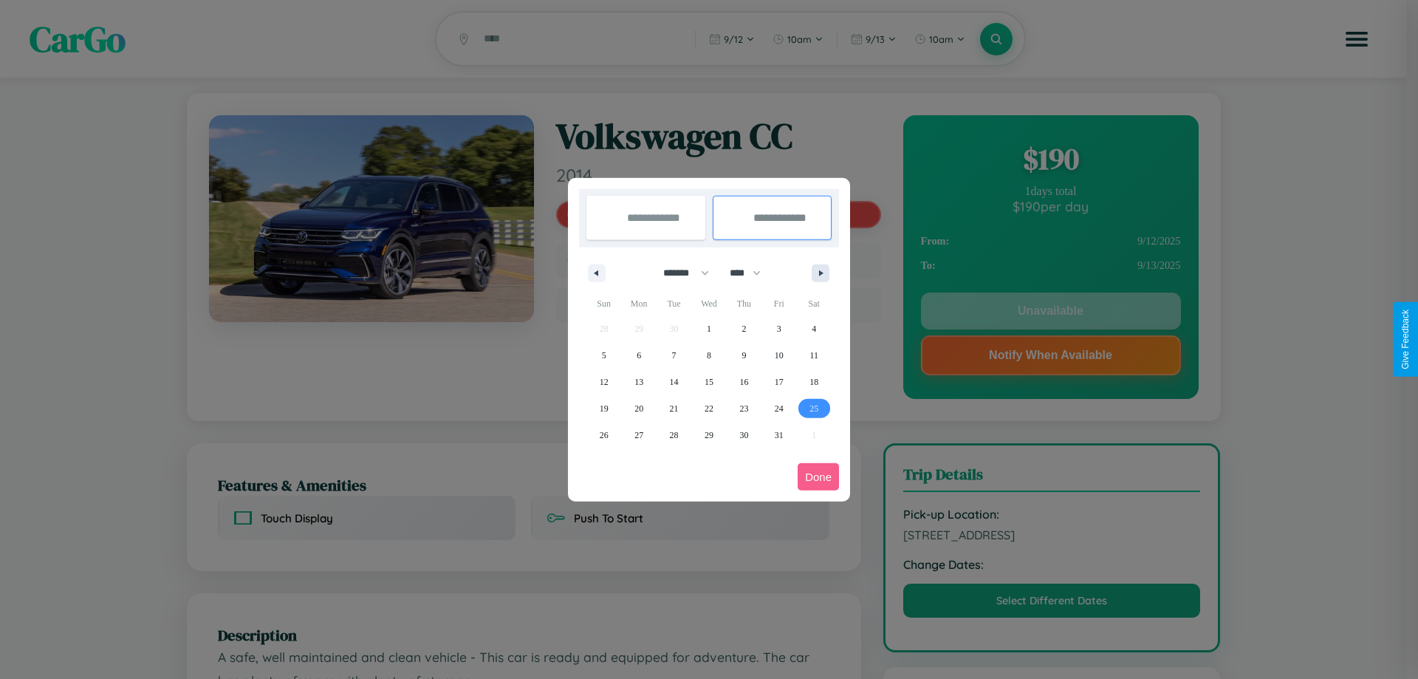
click at [821, 273] on icon "button" at bounding box center [823, 273] width 7 height 6
select select "**"
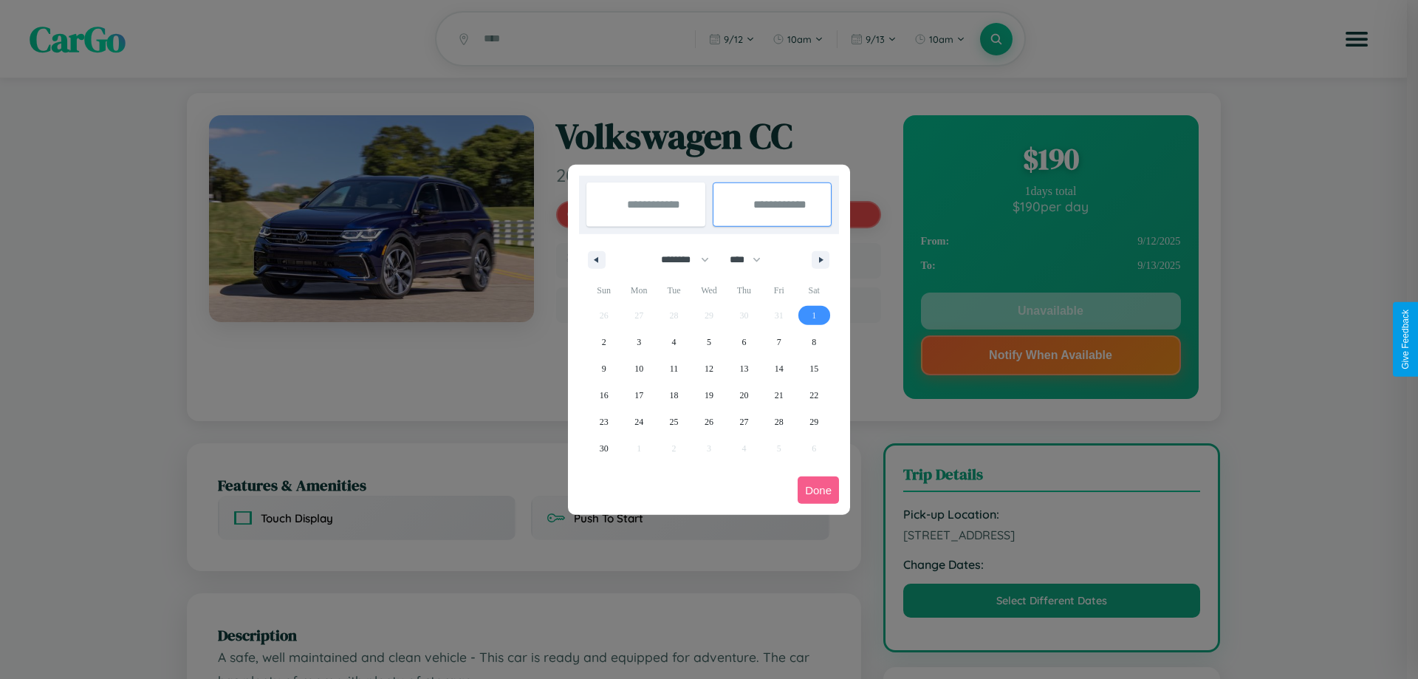
click at [814, 315] on span "1" at bounding box center [814, 315] width 4 height 27
type input "**********"
select select "*"
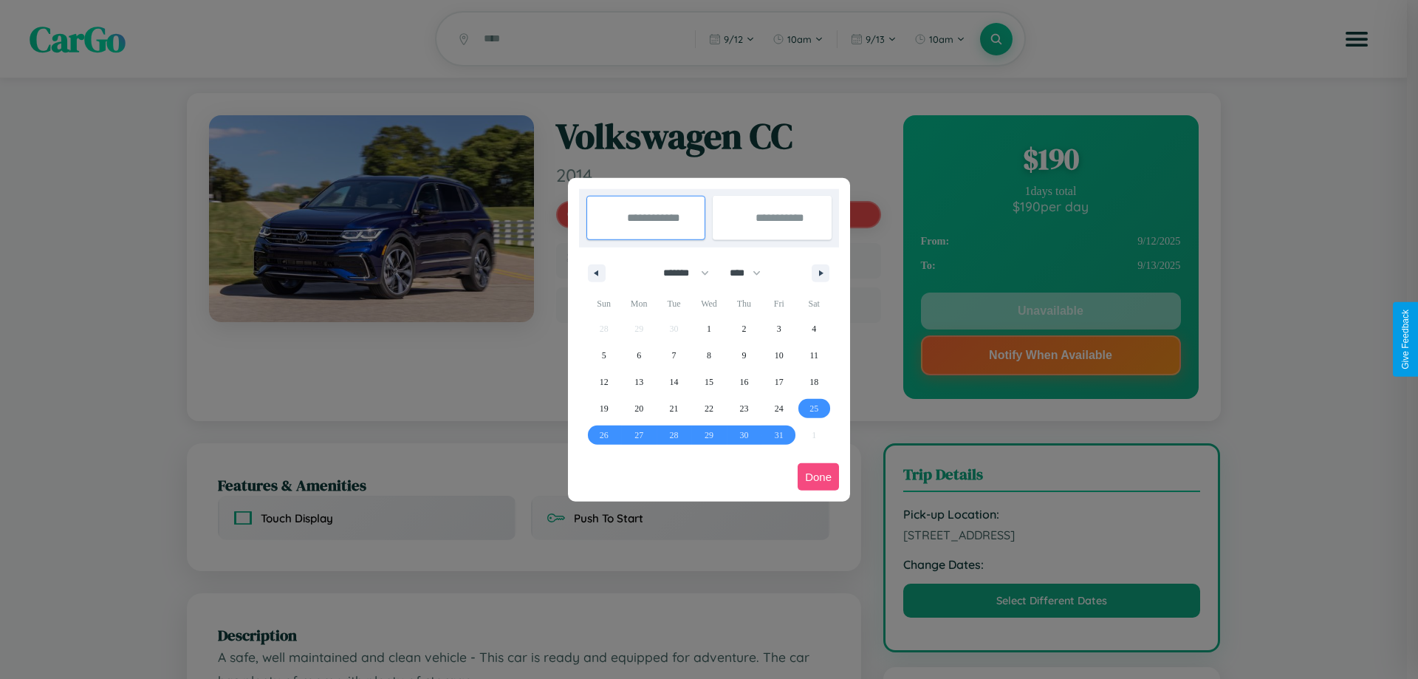
click at [818, 476] on button "Done" at bounding box center [818, 476] width 41 height 27
